Goal: Find specific page/section: Find specific page/section

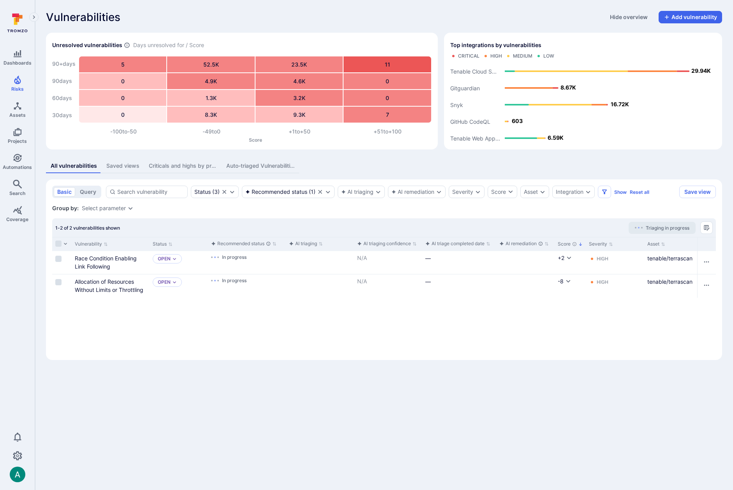
drag, startPoint x: 461, startPoint y: 24, endPoint x: 218, endPoint y: 2, distance: 243.6
click at [457, 23] on div "Vulnerabilities Hide overview Add vulnerability Unresolved vulnerabilities Days…" at bounding box center [384, 185] width 698 height 371
